Goal: Book appointment/travel/reservation

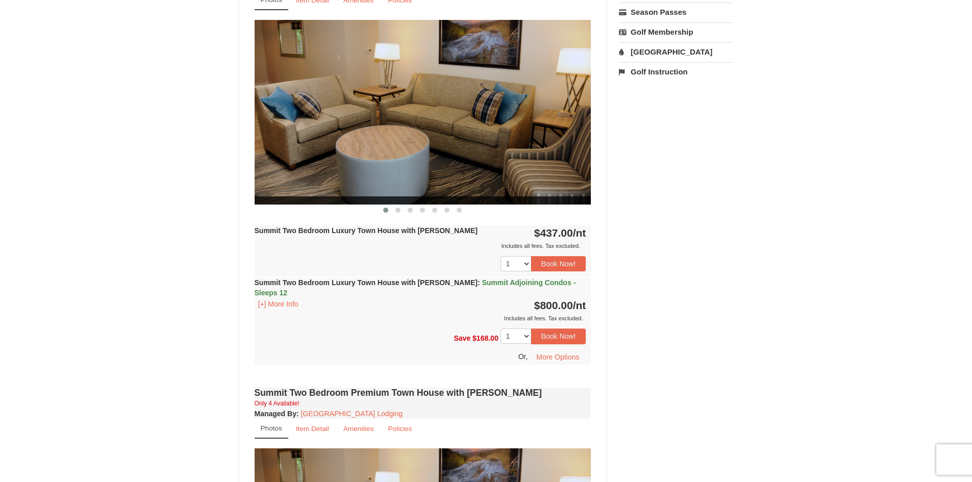
scroll to position [357, 0]
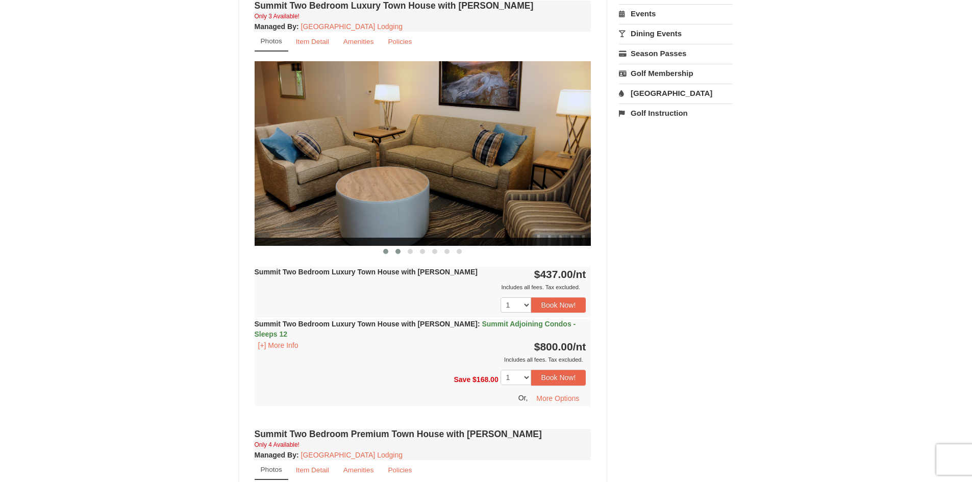
click at [398, 250] on span at bounding box center [398, 251] width 5 height 5
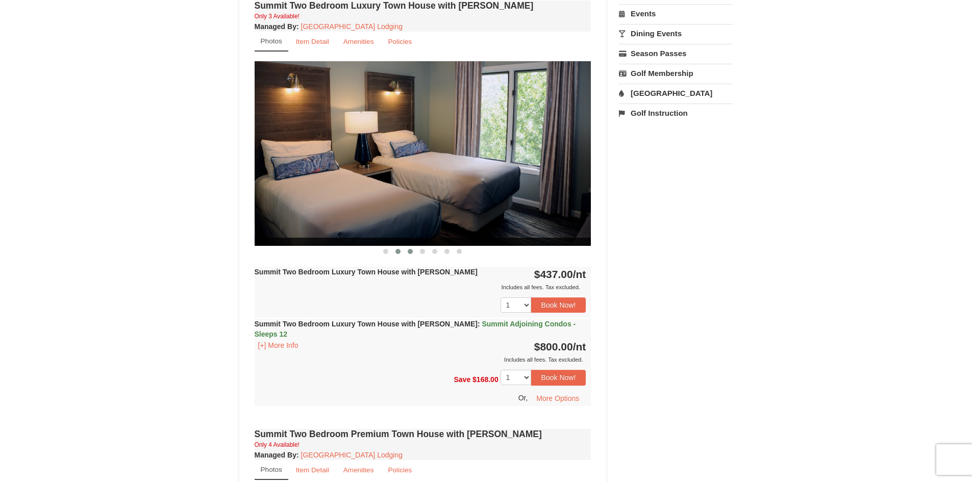
click at [408, 251] on span at bounding box center [410, 251] width 5 height 5
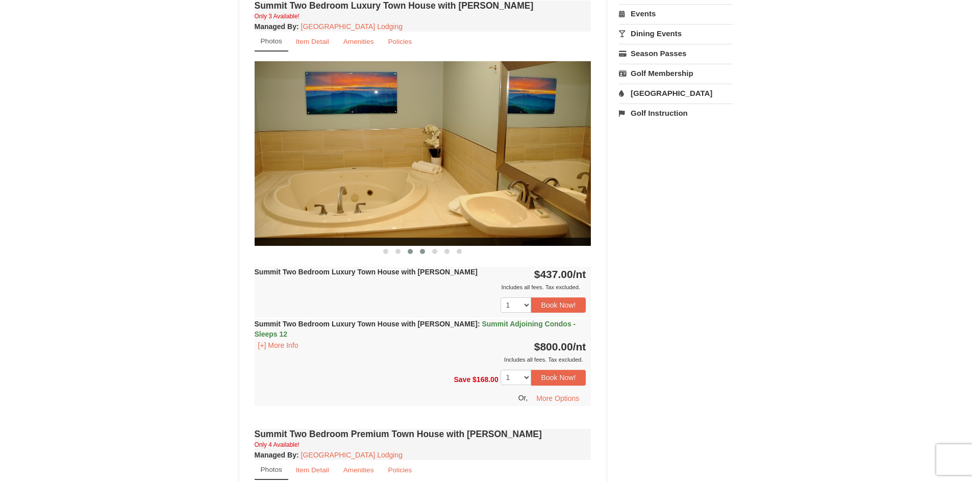
click at [427, 252] on button at bounding box center [422, 252] width 12 height 10
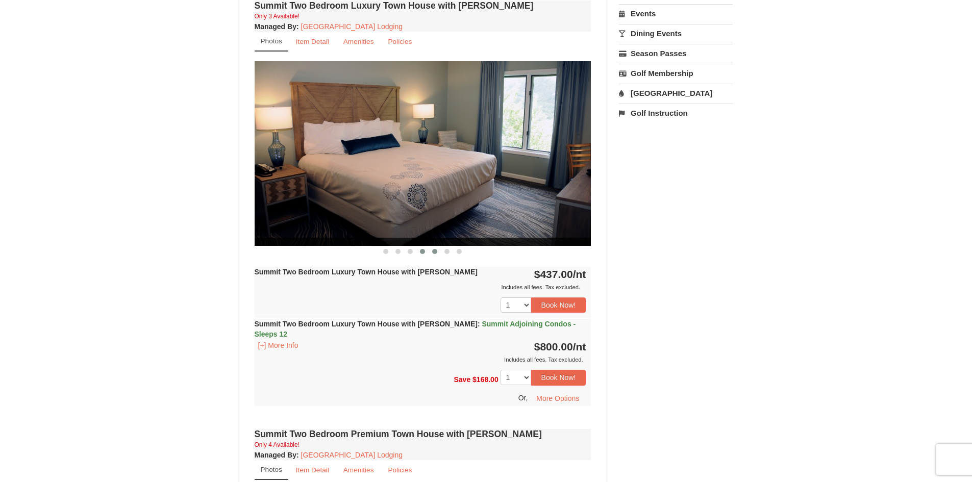
click at [437, 252] on button at bounding box center [435, 252] width 12 height 10
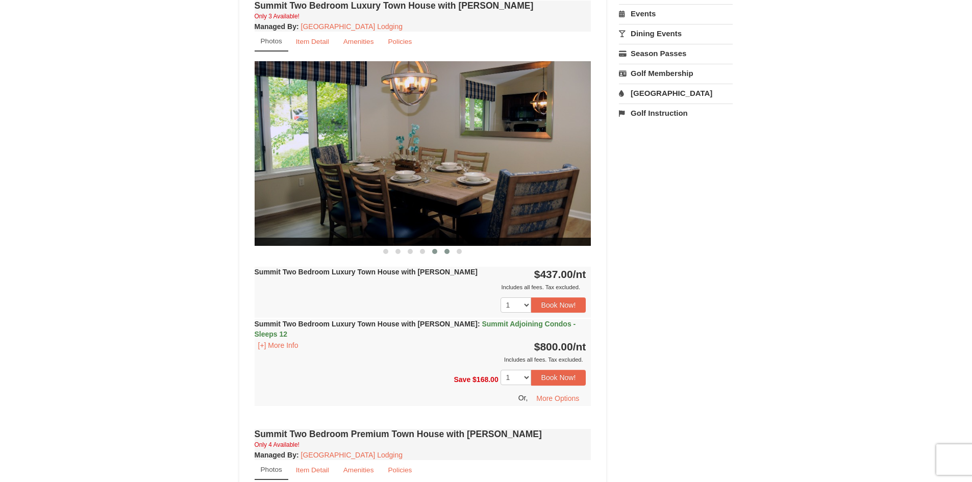
click at [443, 252] on button at bounding box center [447, 252] width 12 height 10
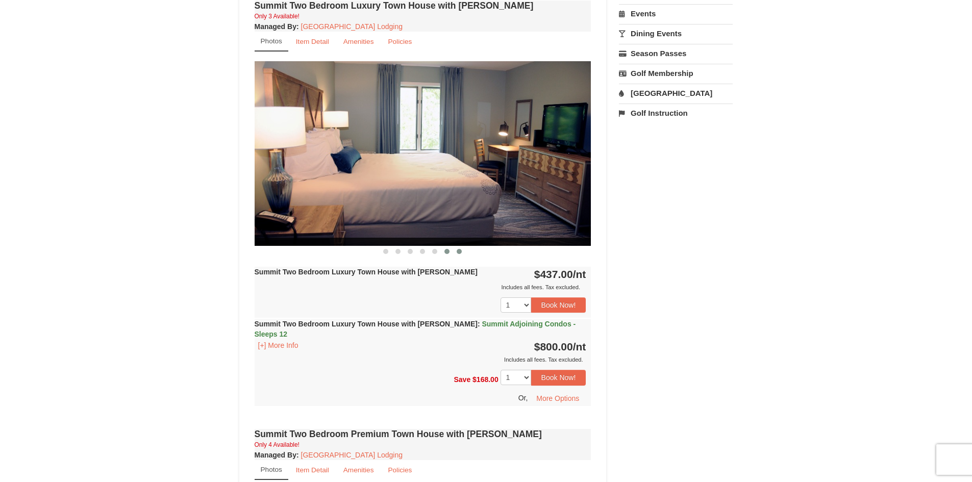
click at [457, 252] on span at bounding box center [459, 251] width 5 height 5
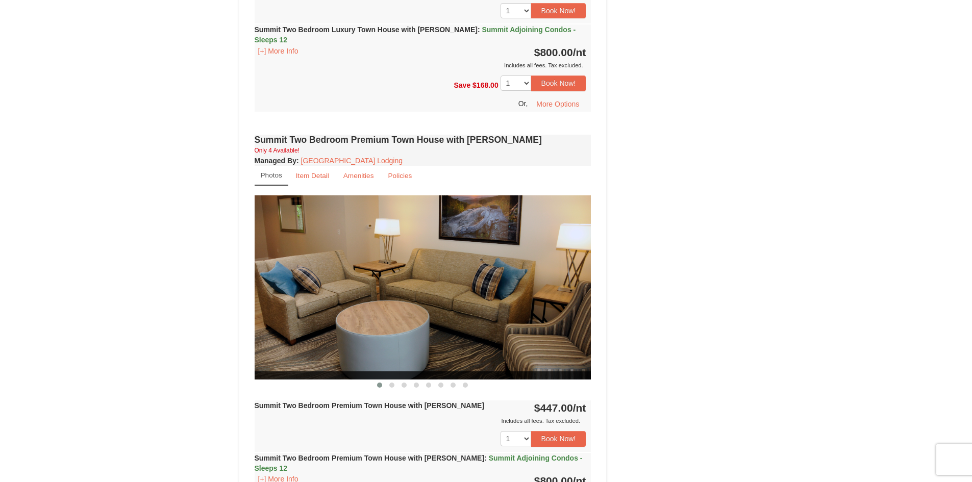
scroll to position [766, 0]
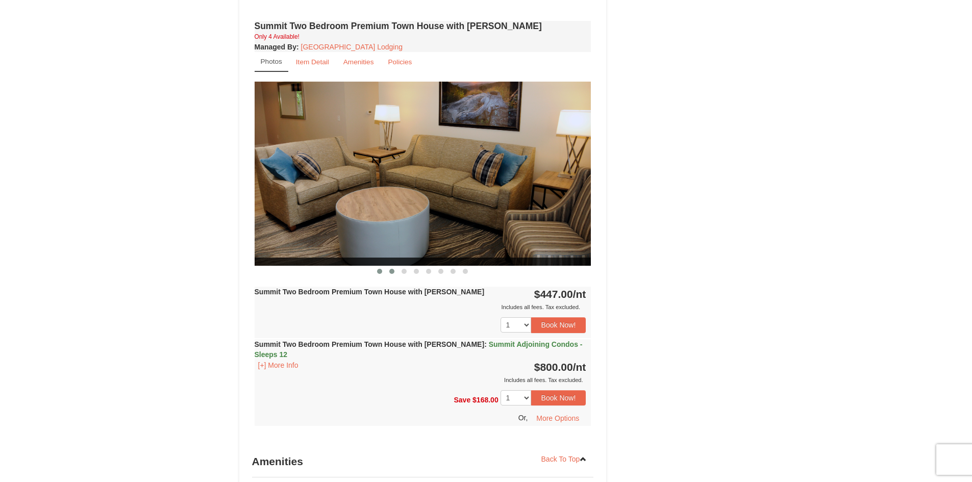
click at [391, 269] on span at bounding box center [391, 271] width 5 height 5
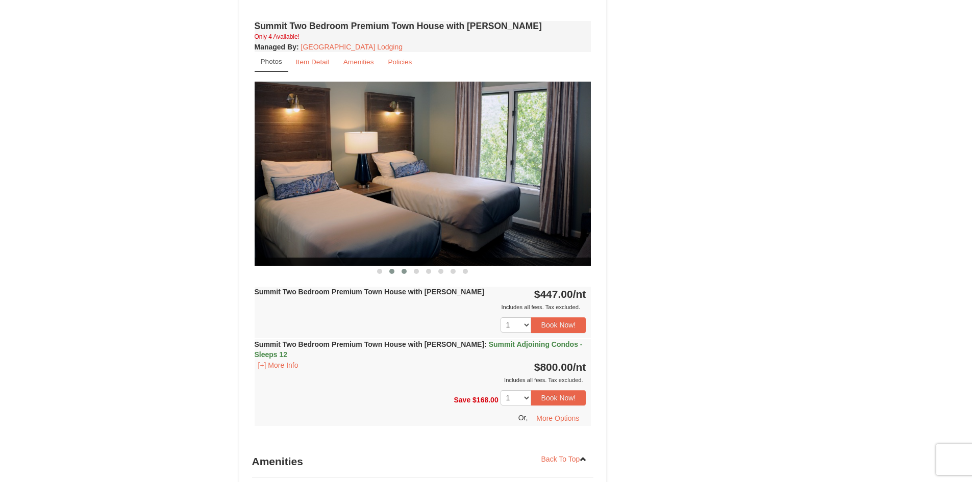
click at [403, 269] on span at bounding box center [404, 271] width 5 height 5
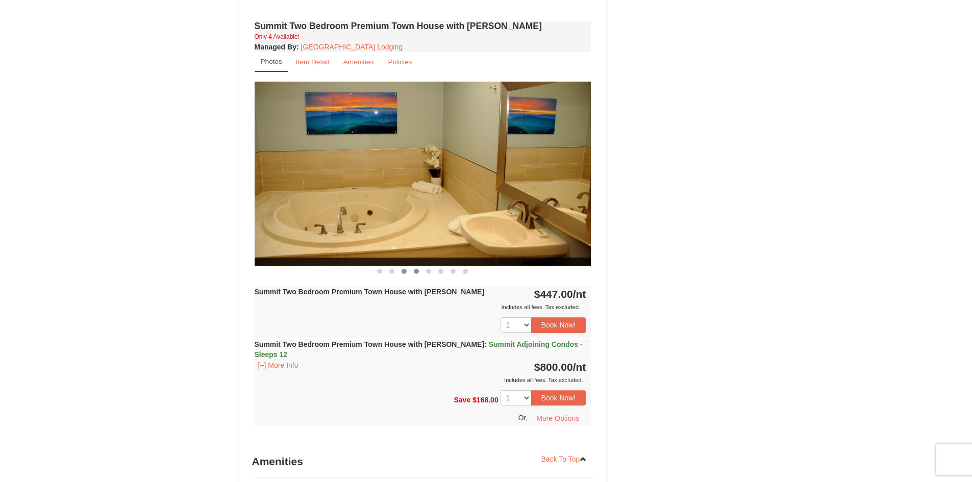
click at [417, 269] on span at bounding box center [416, 271] width 5 height 5
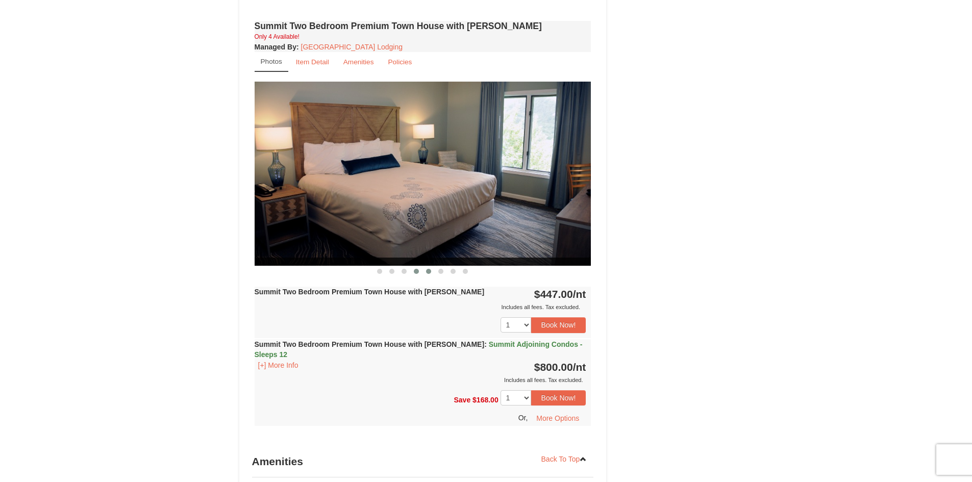
click at [427, 269] on span at bounding box center [428, 271] width 5 height 5
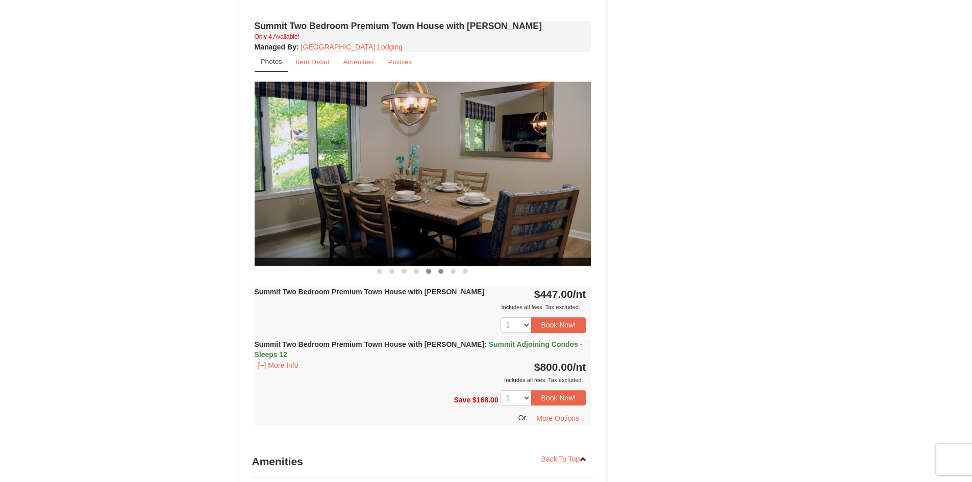
click at [442, 269] on span at bounding box center [440, 271] width 5 height 5
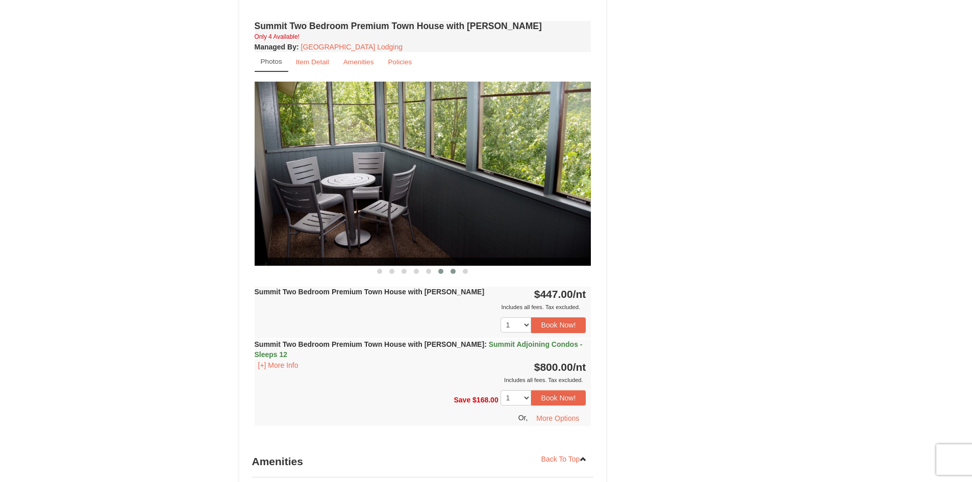
click at [452, 269] on span at bounding box center [453, 271] width 5 height 5
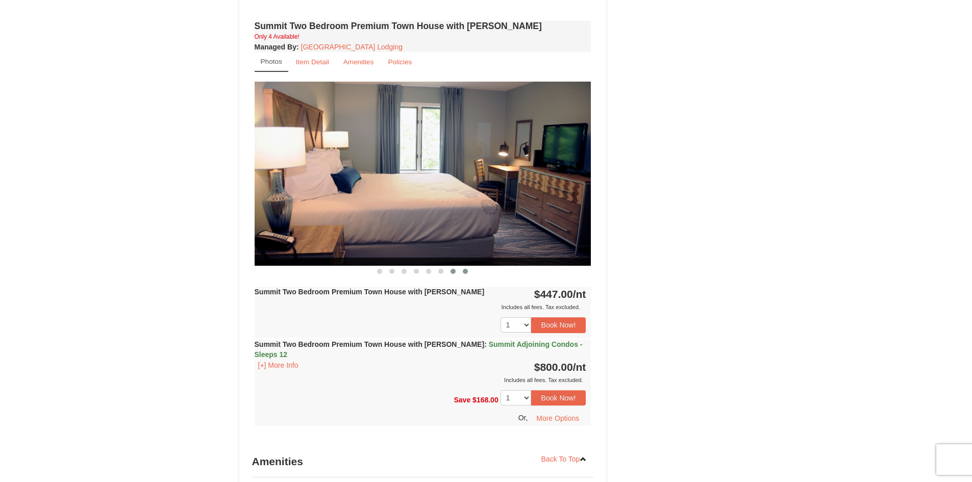
click at [461, 266] on button at bounding box center [465, 271] width 12 height 10
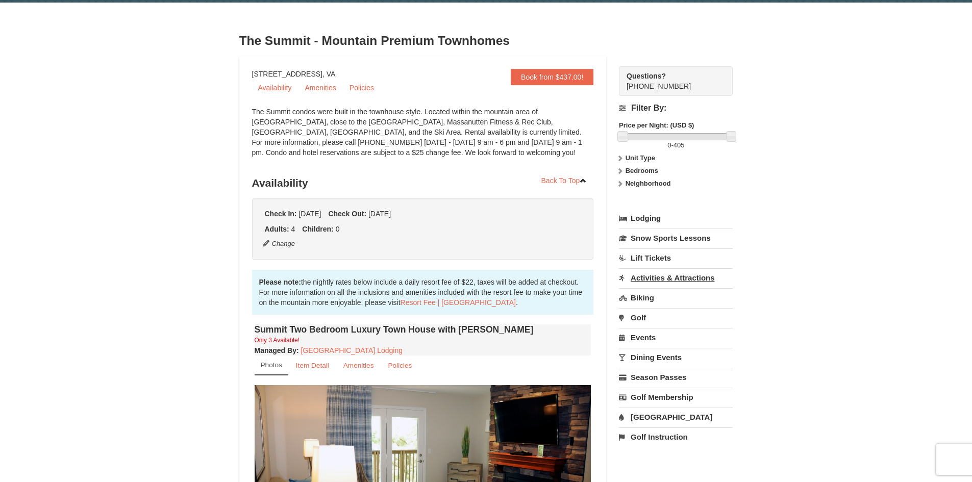
scroll to position [51, 0]
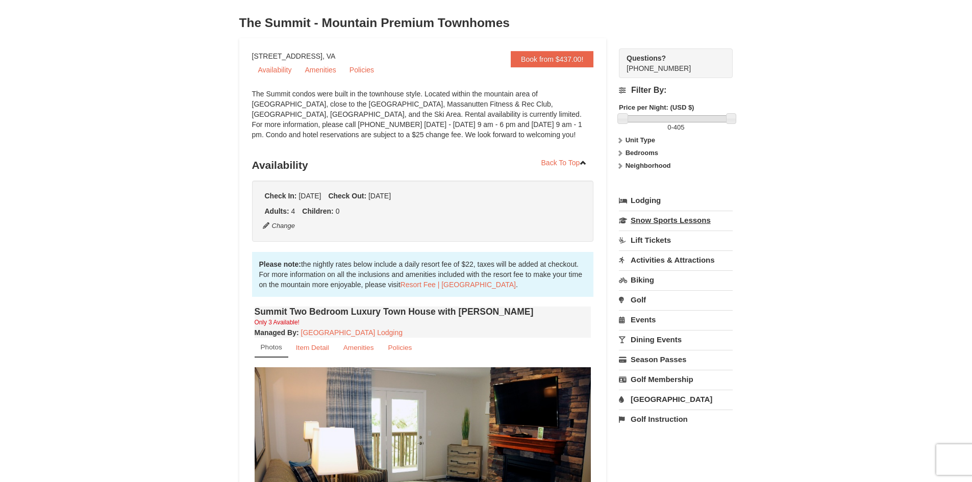
click at [666, 222] on link "Snow Sports Lessons" at bounding box center [676, 220] width 114 height 19
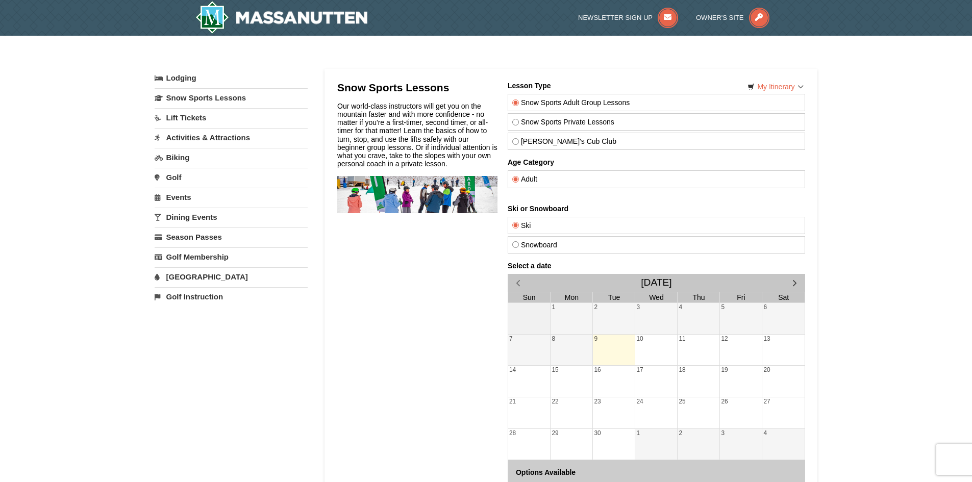
click at [184, 122] on link "Lift Tickets" at bounding box center [231, 117] width 153 height 19
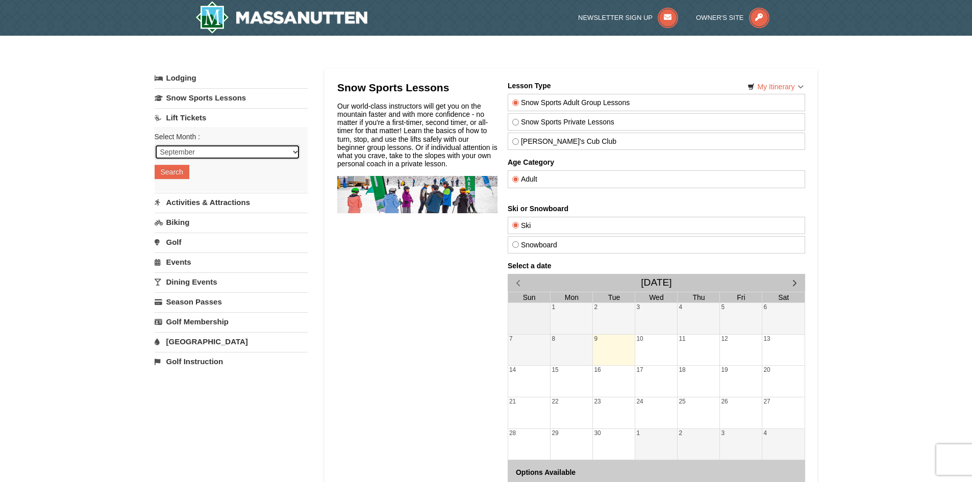
click at [228, 152] on select "September October November December January February March April May June July …" at bounding box center [227, 151] width 145 height 15
select select "12"
click at [155, 144] on select "September October November December January February March April May June July …" at bounding box center [227, 151] width 145 height 15
click at [174, 169] on button "Search" at bounding box center [172, 172] width 35 height 14
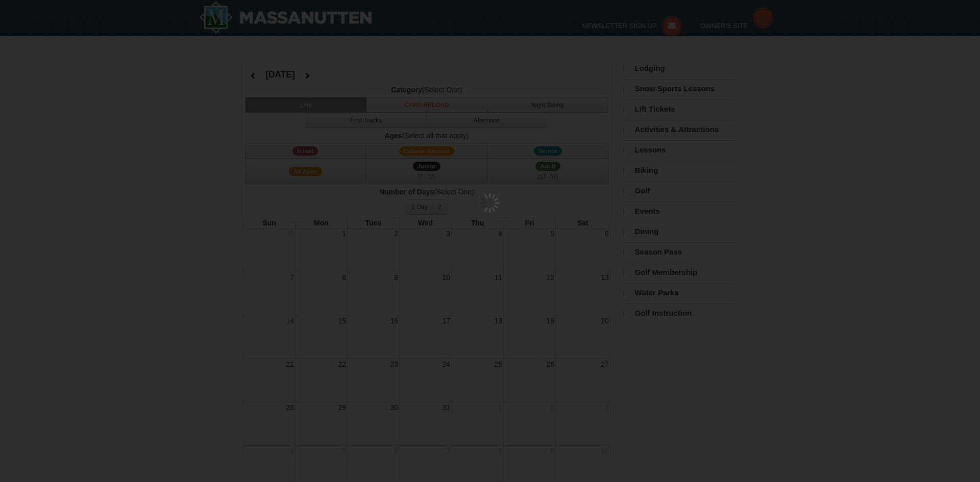
select select "12"
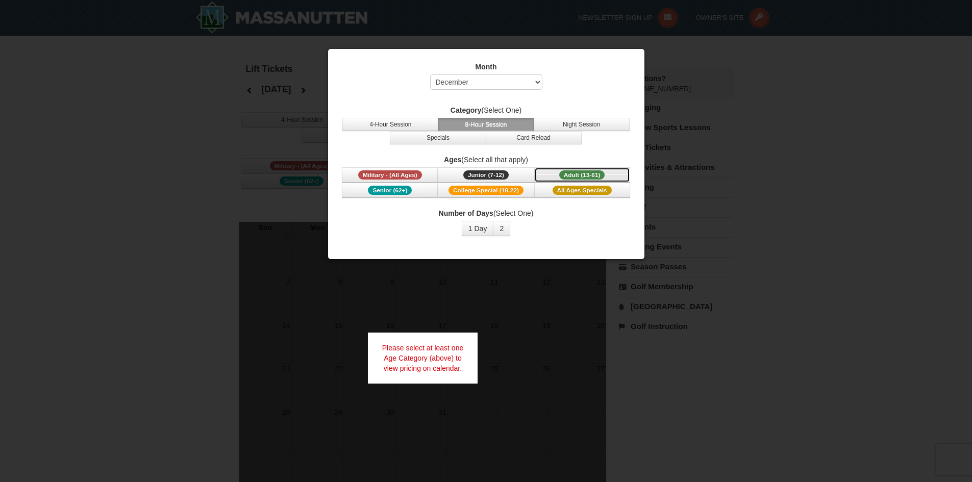
click at [571, 173] on span "Adult (13-61)" at bounding box center [582, 174] width 46 height 9
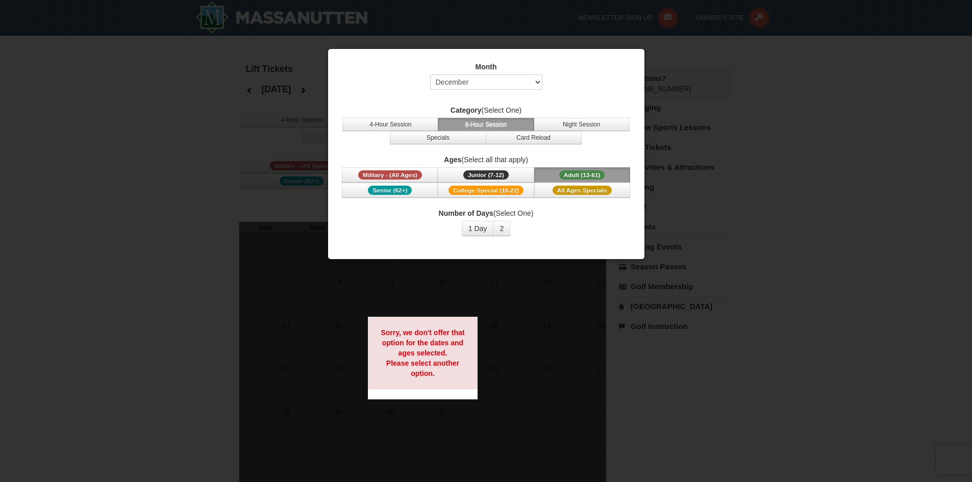
click at [661, 55] on div at bounding box center [486, 241] width 972 height 482
click at [471, 229] on button "1 Day" at bounding box center [478, 228] width 32 height 15
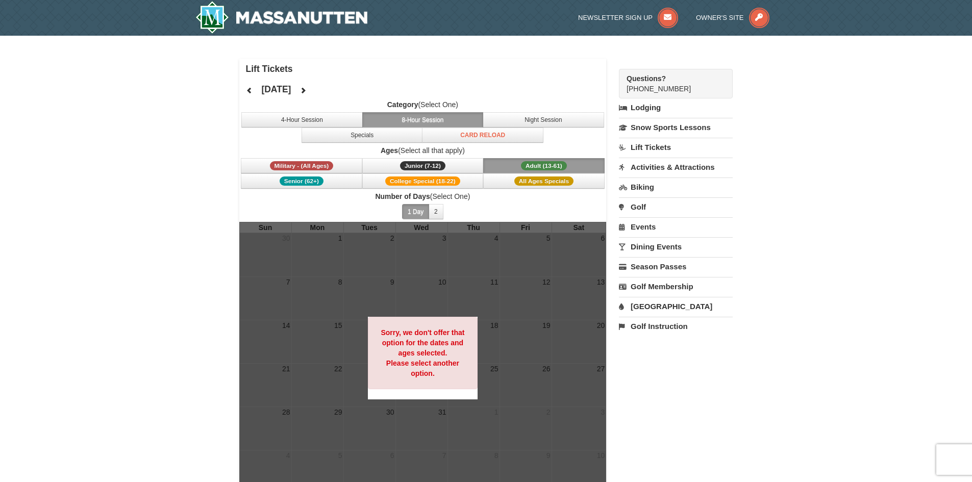
click at [661, 303] on link "[GEOGRAPHIC_DATA]" at bounding box center [676, 306] width 114 height 19
click at [649, 338] on input "09/09/2025" at bounding box center [645, 340] width 53 height 15
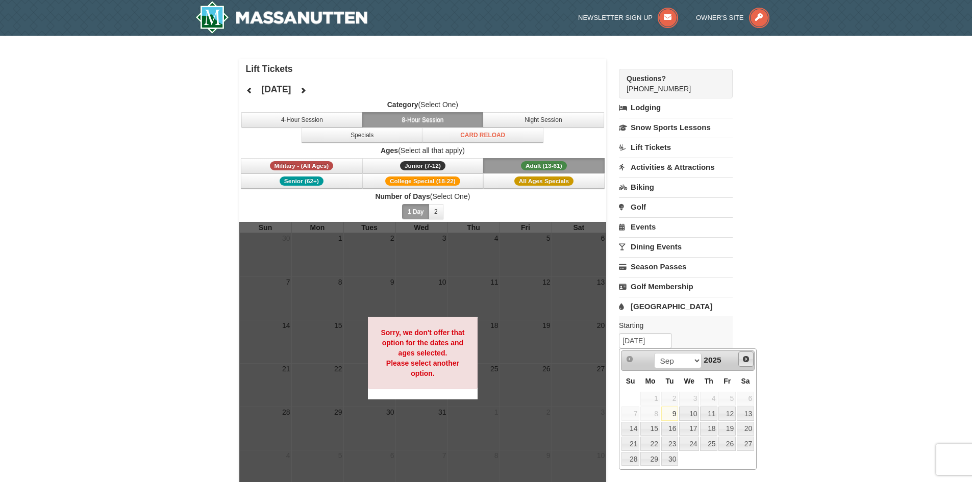
click at [744, 359] on span "Next" at bounding box center [746, 359] width 8 height 8
click at [626, 360] on span "Prev" at bounding box center [630, 359] width 8 height 8
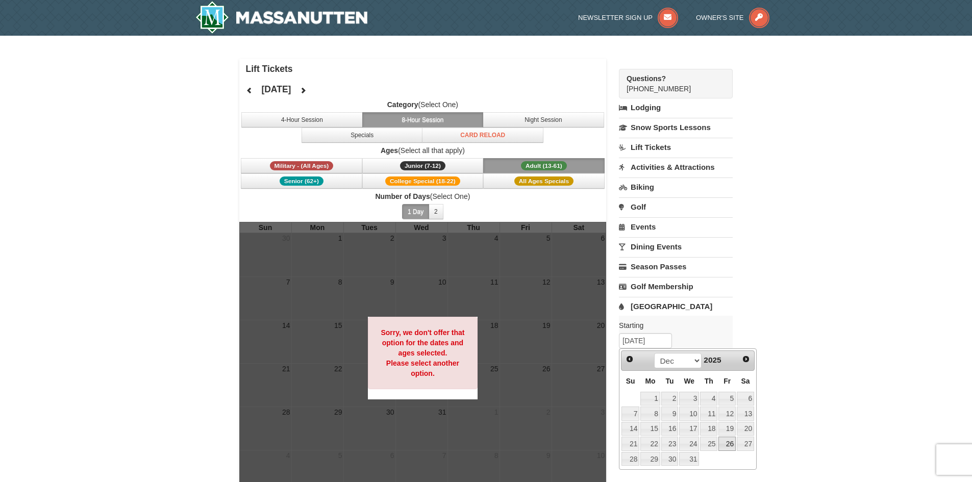
click at [726, 443] on link "26" at bounding box center [727, 444] width 17 height 14
type input "12/26/2025"
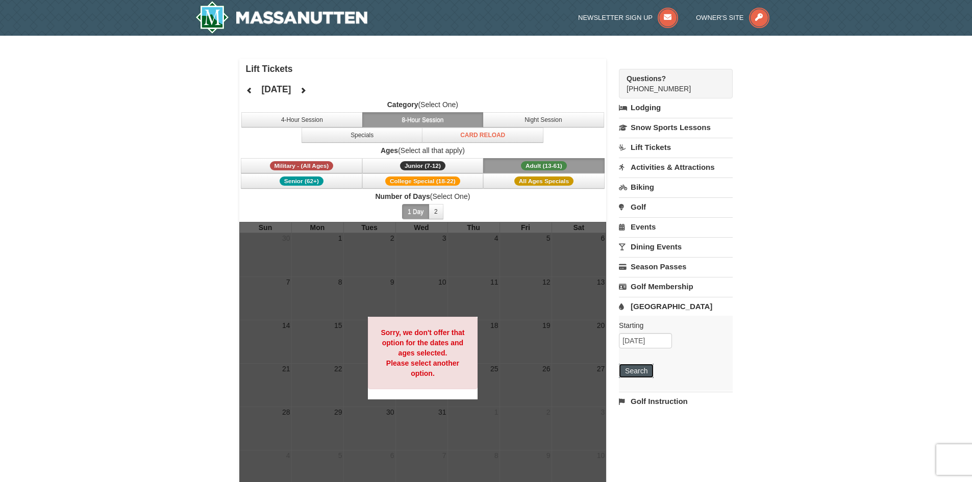
click at [643, 368] on button "Search" at bounding box center [636, 371] width 35 height 14
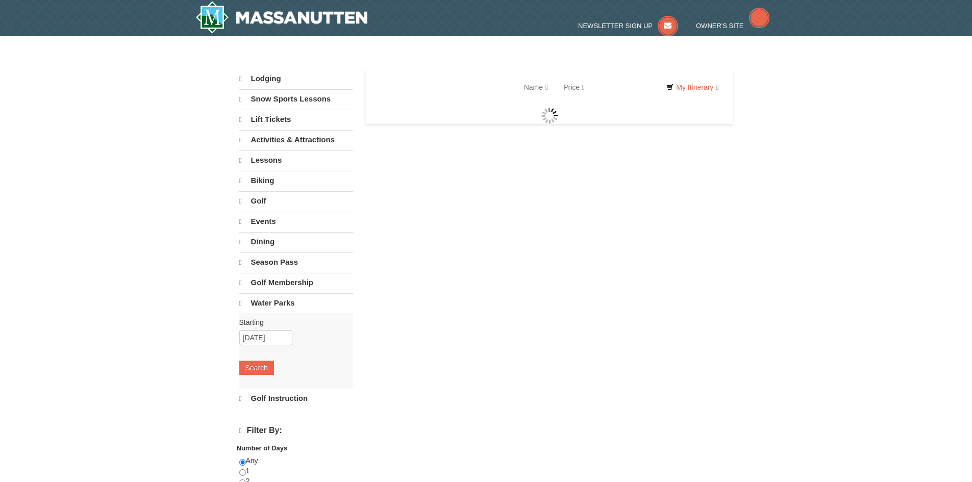
select select "9"
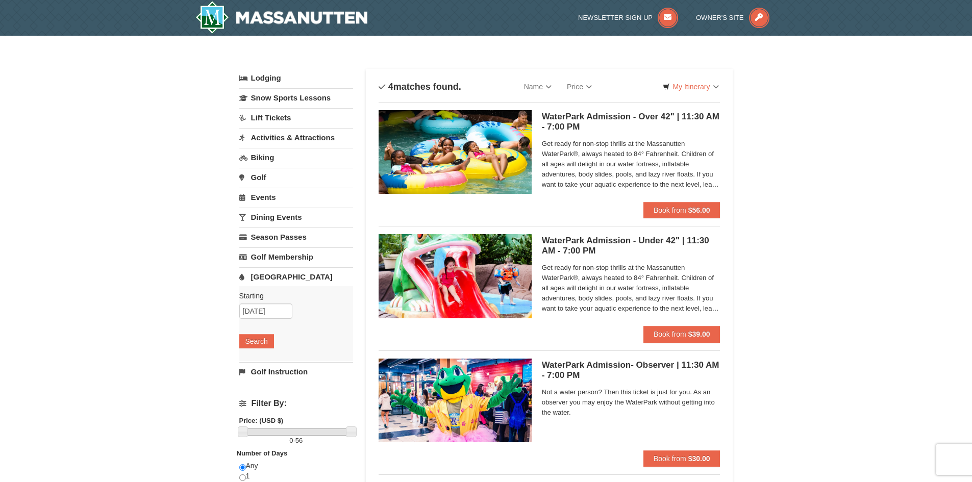
click at [440, 167] on img at bounding box center [455, 152] width 153 height 84
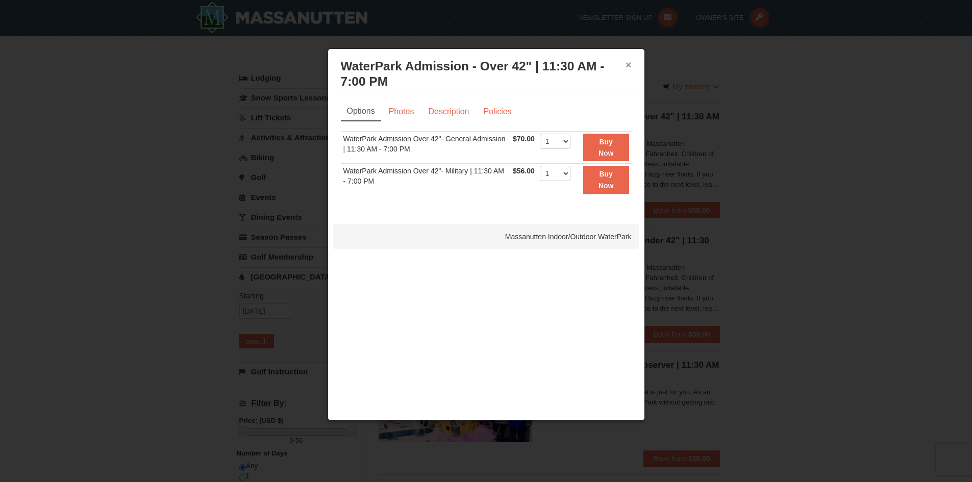
click at [630, 66] on button "×" at bounding box center [629, 65] width 6 height 10
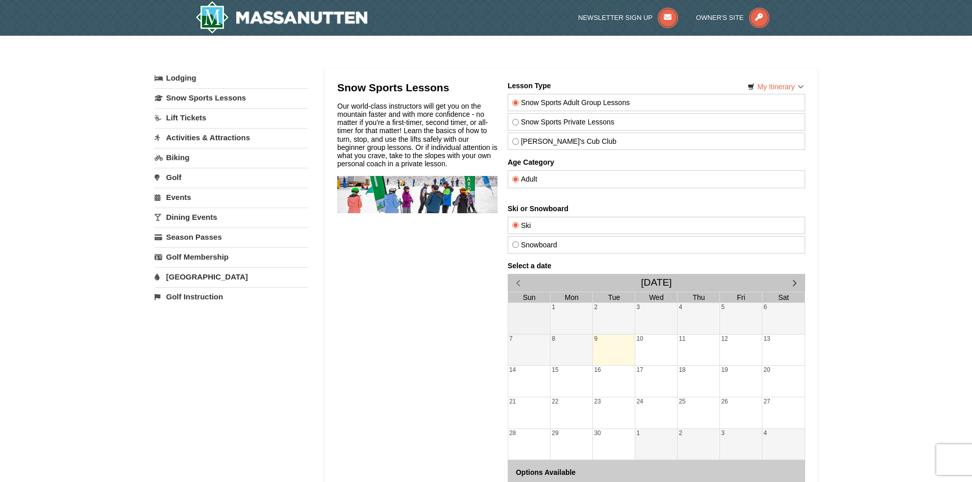
click at [229, 136] on link "Activities & Attractions" at bounding box center [231, 137] width 153 height 19
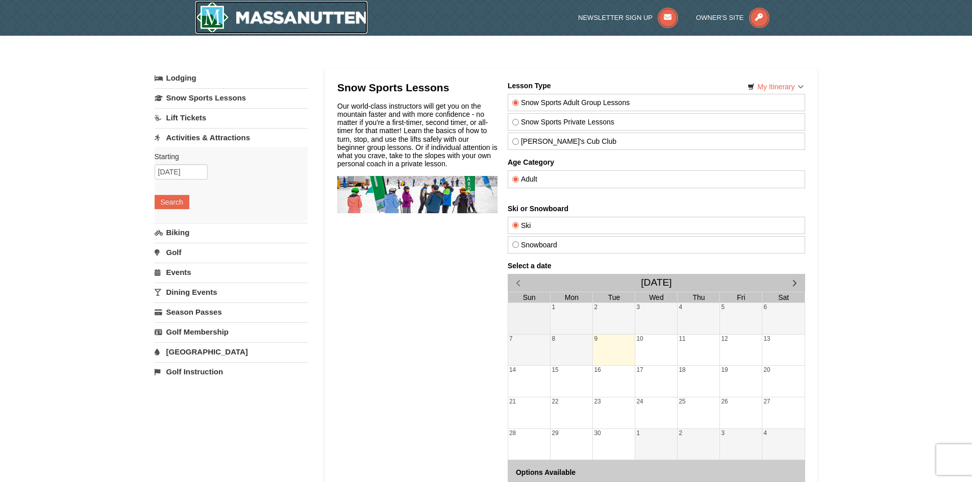
click at [262, 11] on img at bounding box center [281, 17] width 173 height 33
